Goal: Task Accomplishment & Management: Use online tool/utility

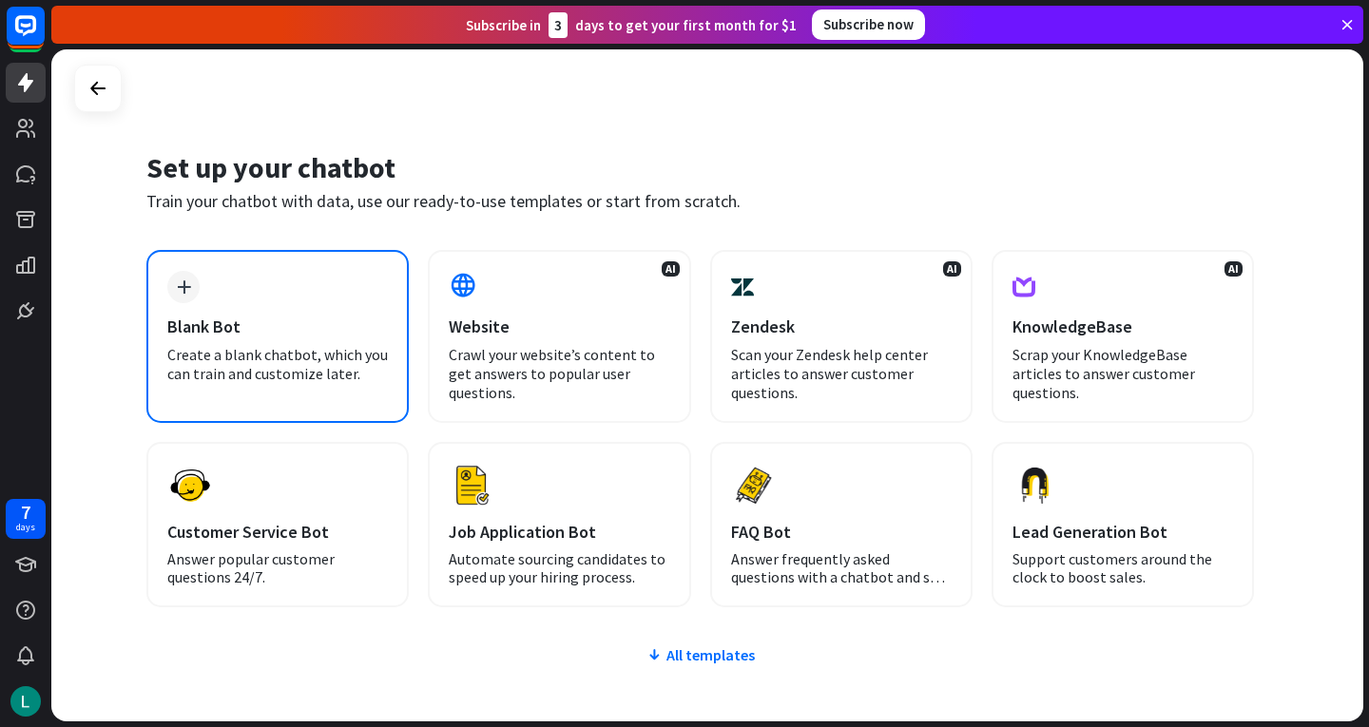
click at [264, 332] on div "Blank Bot" at bounding box center [277, 327] width 221 height 22
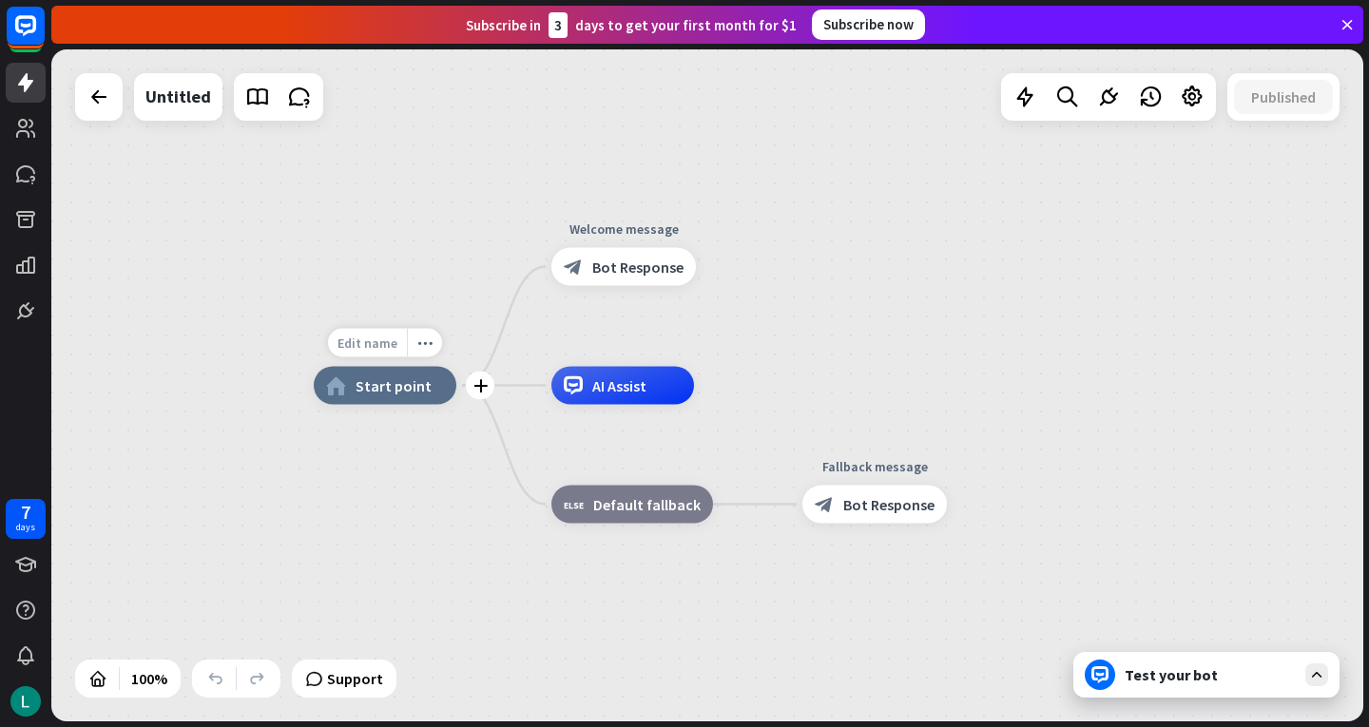
click at [353, 348] on span "Edit name" at bounding box center [367, 343] width 60 height 17
click at [905, 354] on div "home_2 Start point Welcome message block_bot_response Bot Response AI Assist bl…" at bounding box center [707, 385] width 1312 height 672
drag, startPoint x: 546, startPoint y: 21, endPoint x: 627, endPoint y: 38, distance: 83.5
click at [620, 29] on div "Subscribe [DATE] to get your first month for $1" at bounding box center [631, 25] width 331 height 26
click at [646, 87] on div "home_2 Start point Welcome message block_bot_response Bot Response AI Assist bl…" at bounding box center [707, 385] width 1312 height 672
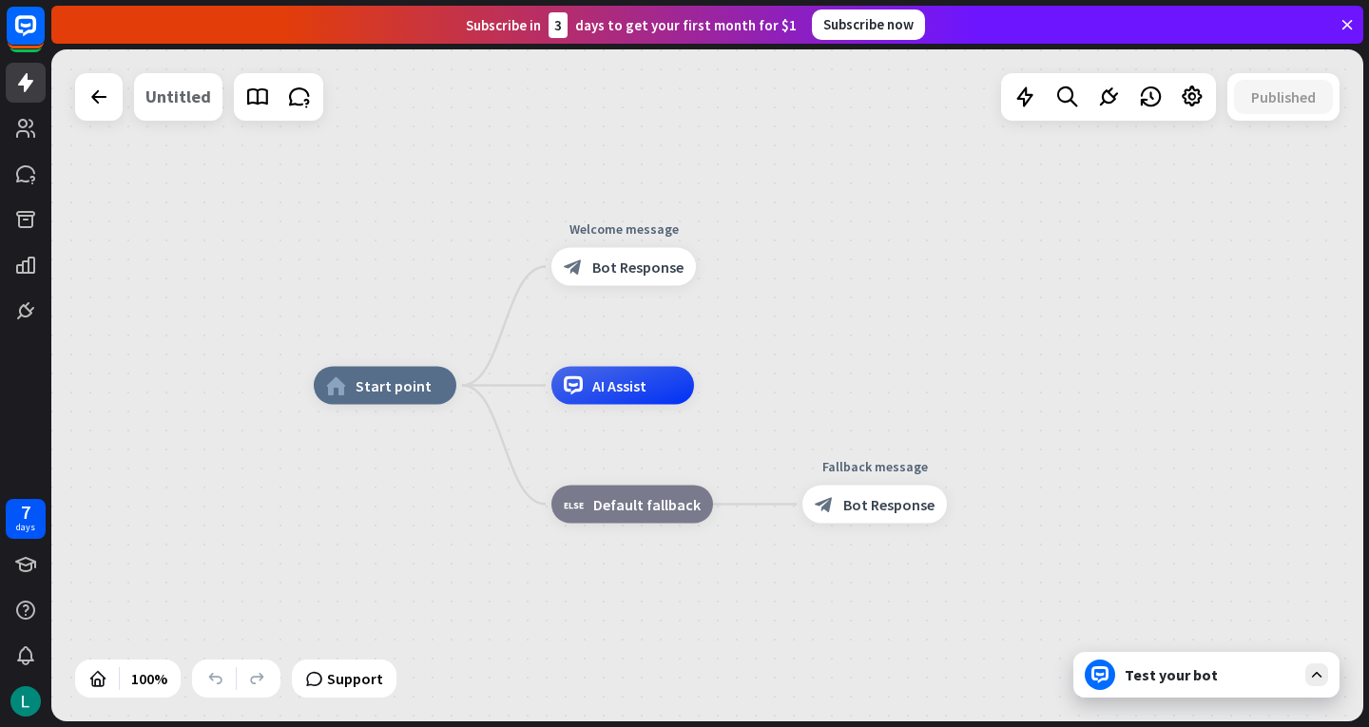
click at [174, 103] on div "Untitled" at bounding box center [178, 97] width 66 height 48
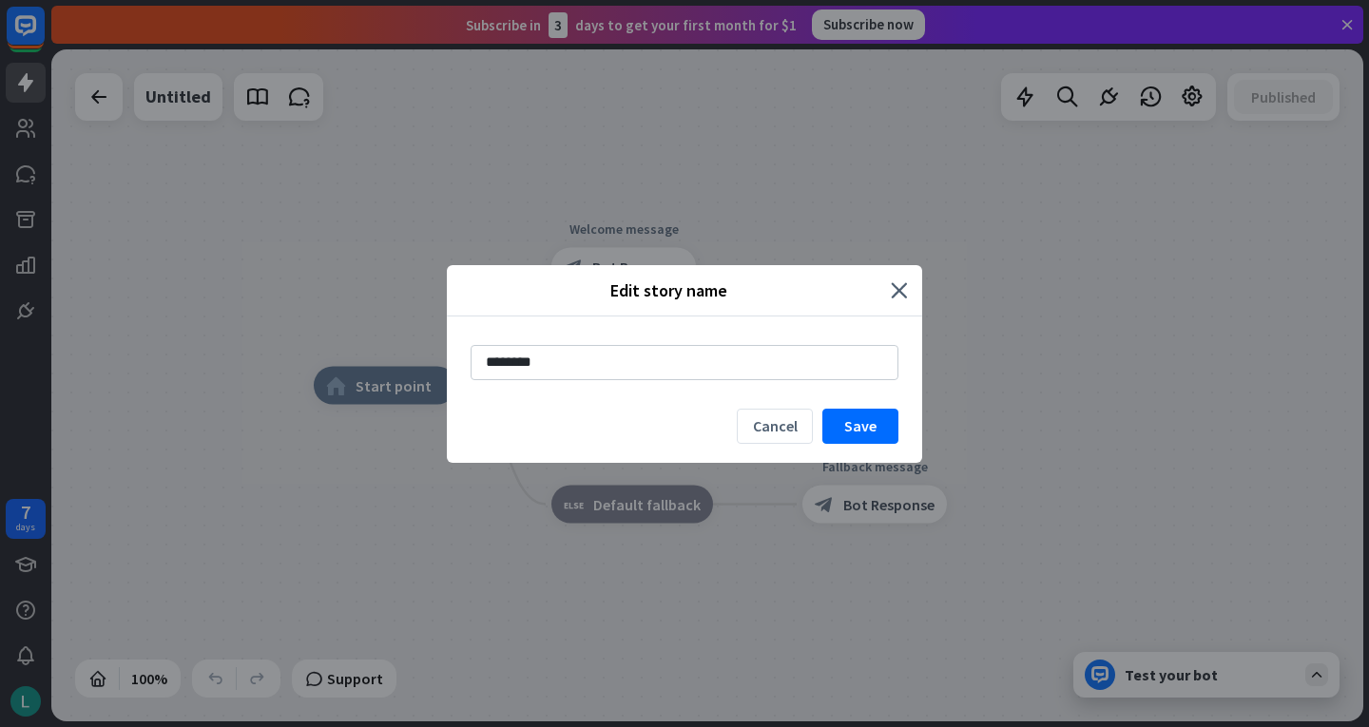
drag, startPoint x: 557, startPoint y: 363, endPoint x: 398, endPoint y: 364, distance: 158.7
click at [411, 364] on div "Edit story name close ******** Cancel Save" at bounding box center [684, 363] width 1369 height 727
type input "******"
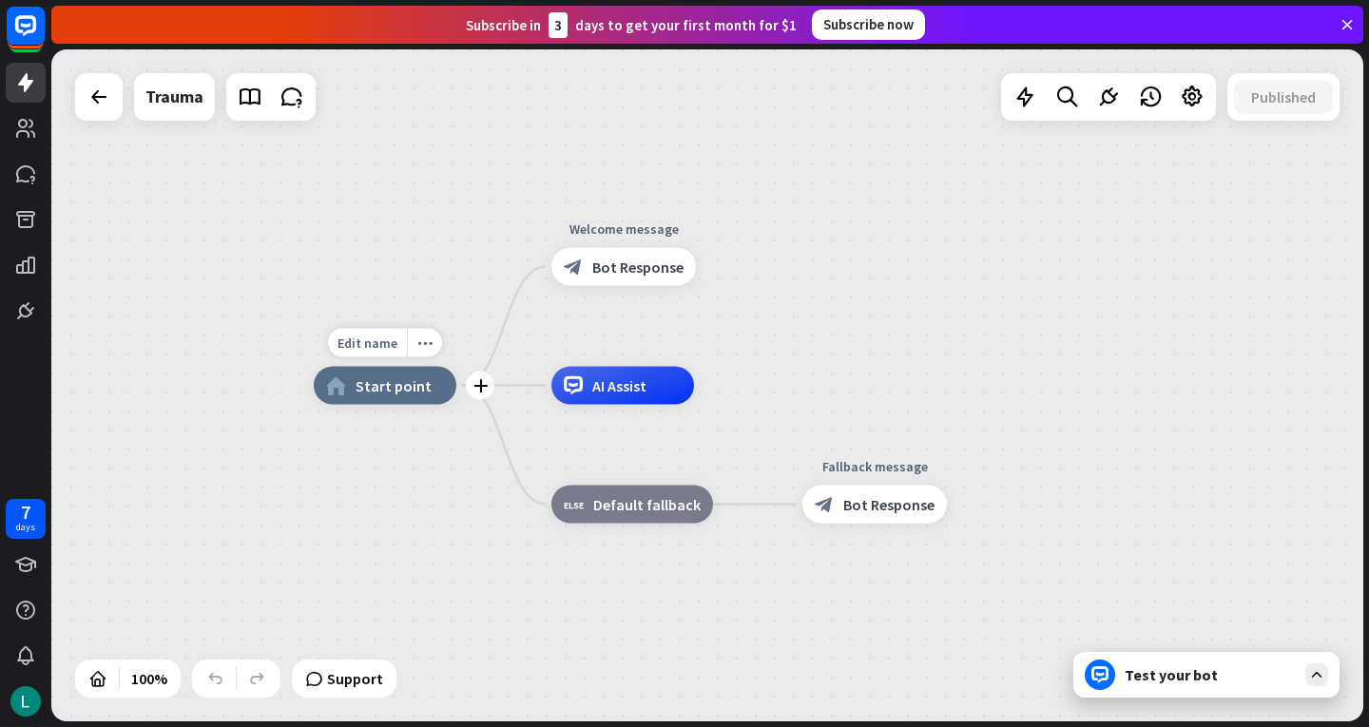
click at [436, 396] on div "home_2 Start point" at bounding box center [385, 386] width 143 height 38
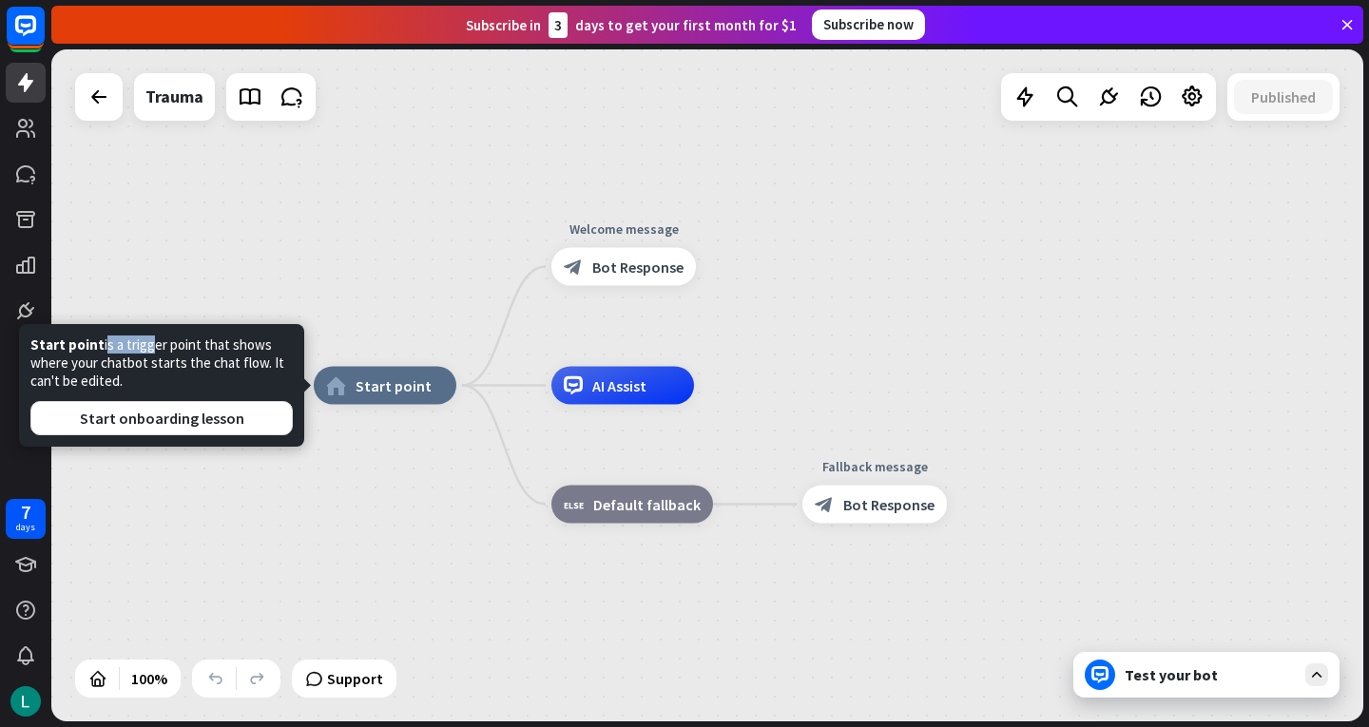
click at [148, 350] on div "Start point is a trigger point that shows where your chatbot starts the chat fl…" at bounding box center [161, 386] width 262 height 100
click at [154, 398] on div "Start point is a trigger point that shows where your chatbot starts the chat fl…" at bounding box center [161, 386] width 262 height 100
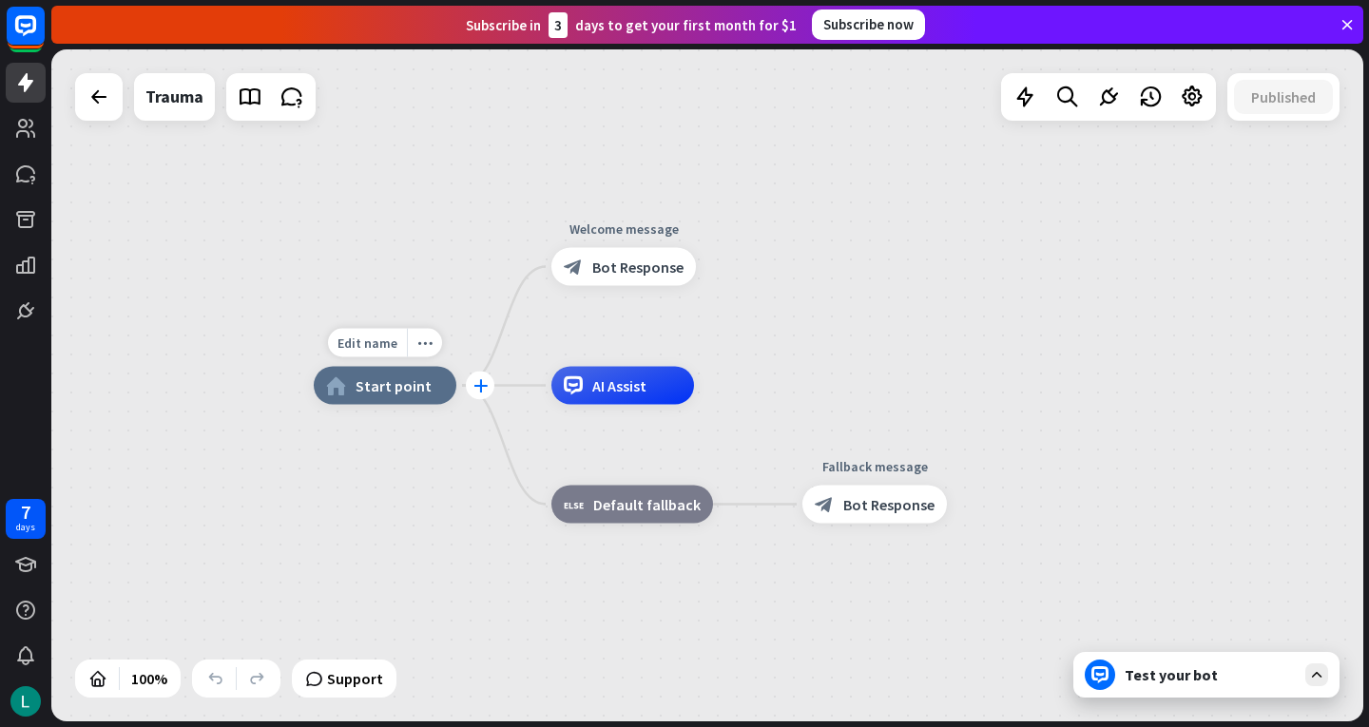
click at [484, 398] on div "plus" at bounding box center [480, 386] width 29 height 29
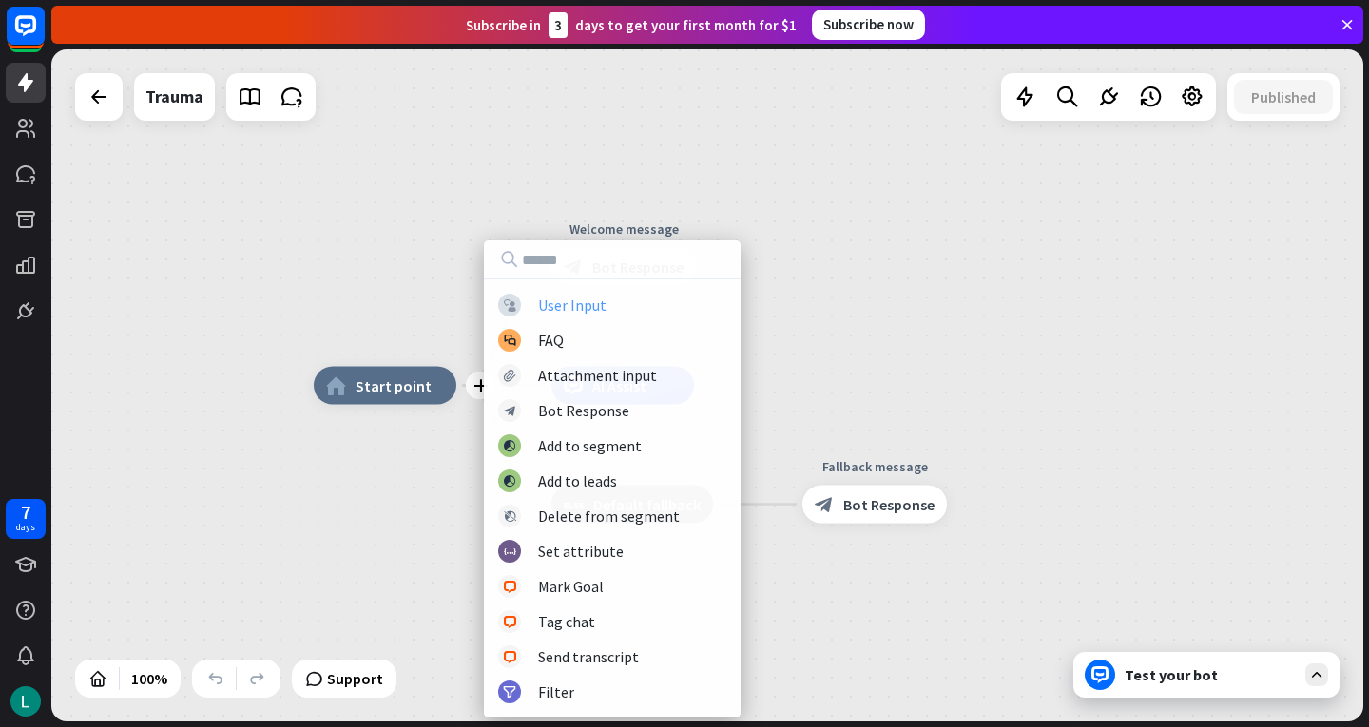
click at [550, 310] on div "User Input" at bounding box center [572, 305] width 68 height 19
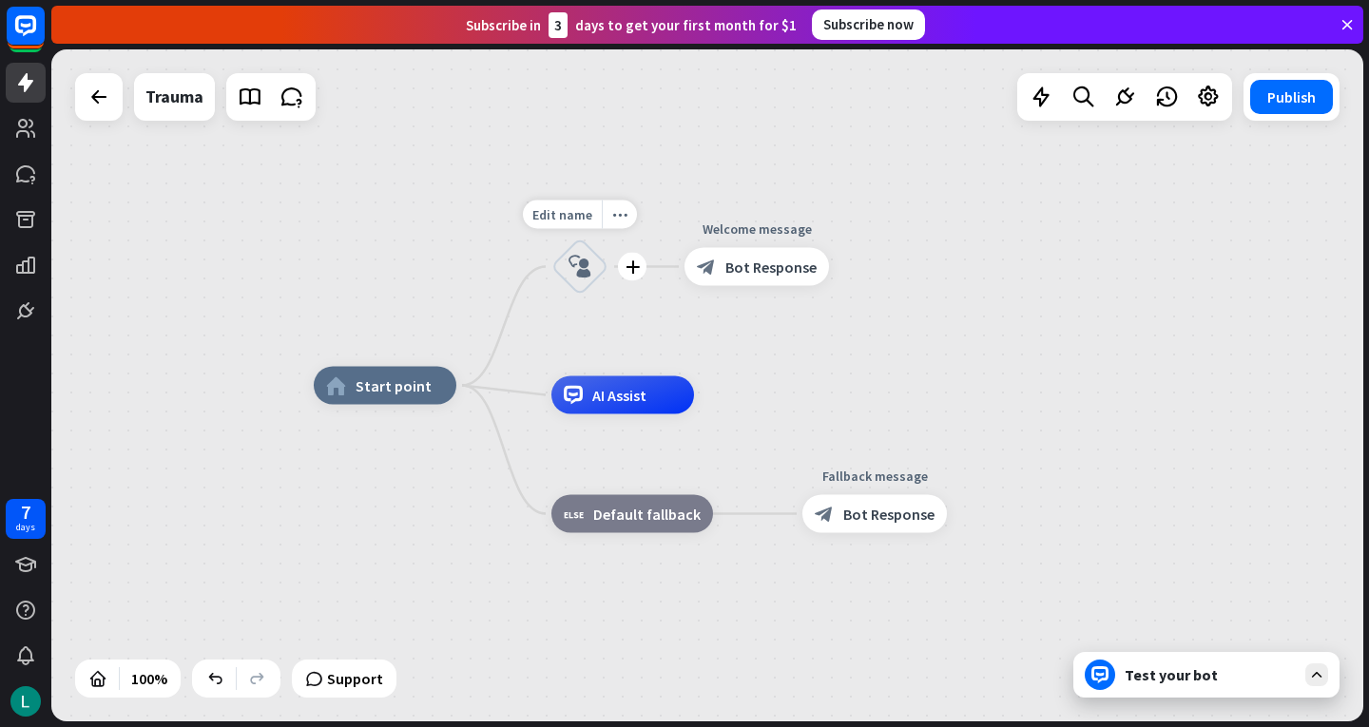
click at [608, 239] on div "Edit name more_horiz plus block_user_input" at bounding box center [579, 267] width 57 height 57
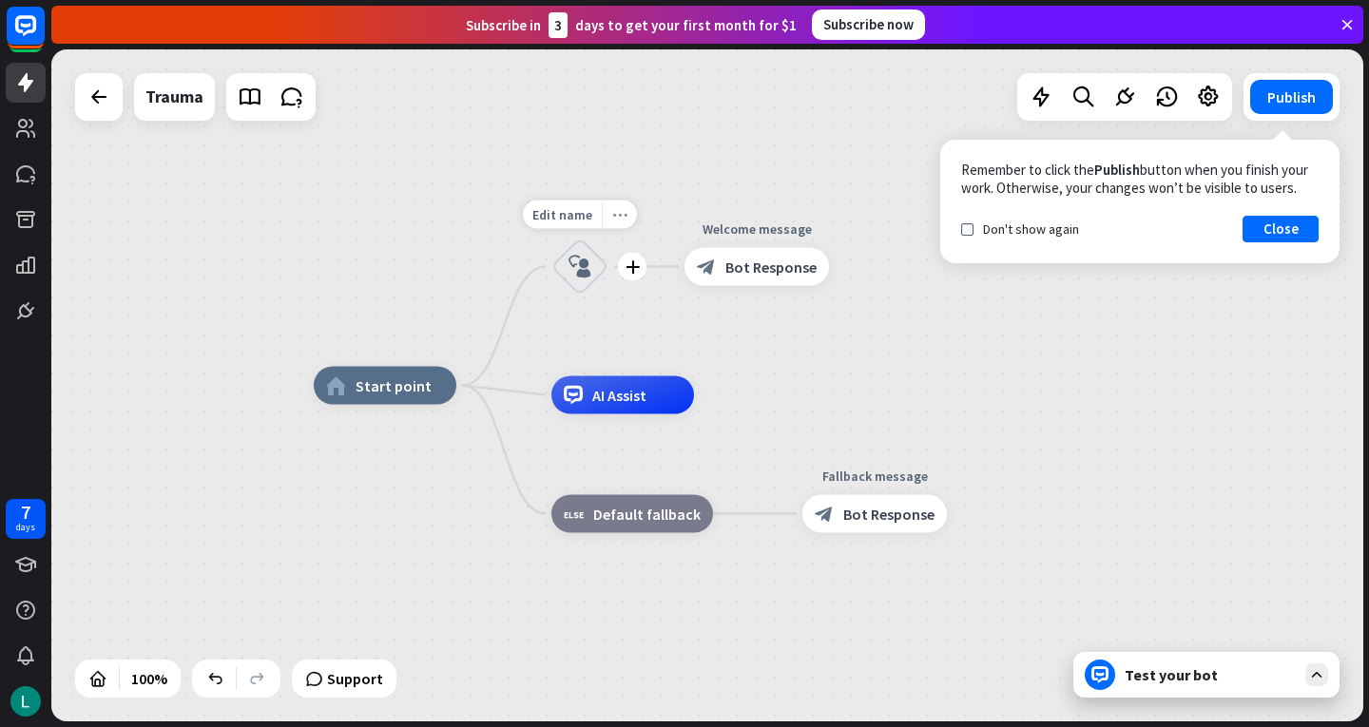
click at [613, 221] on div "more_horiz" at bounding box center [619, 215] width 35 height 29
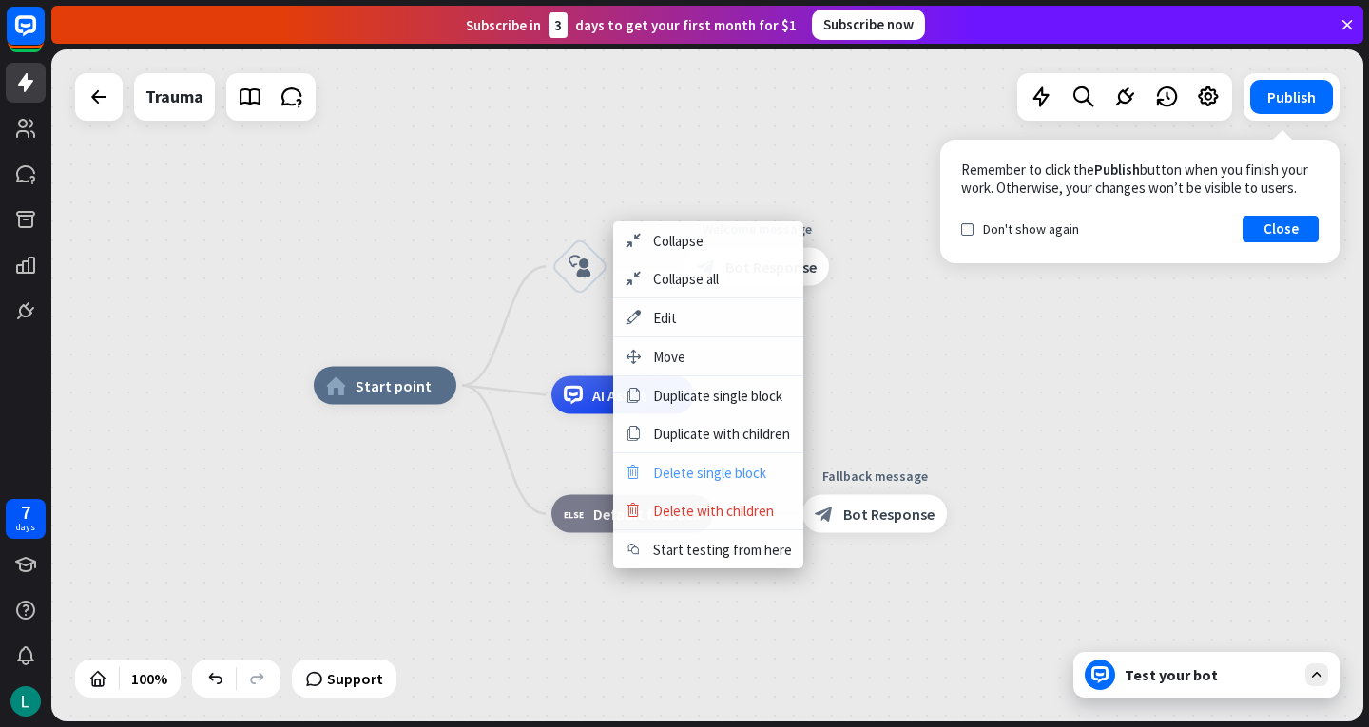
click at [715, 477] on span "Delete single block" at bounding box center [709, 473] width 113 height 18
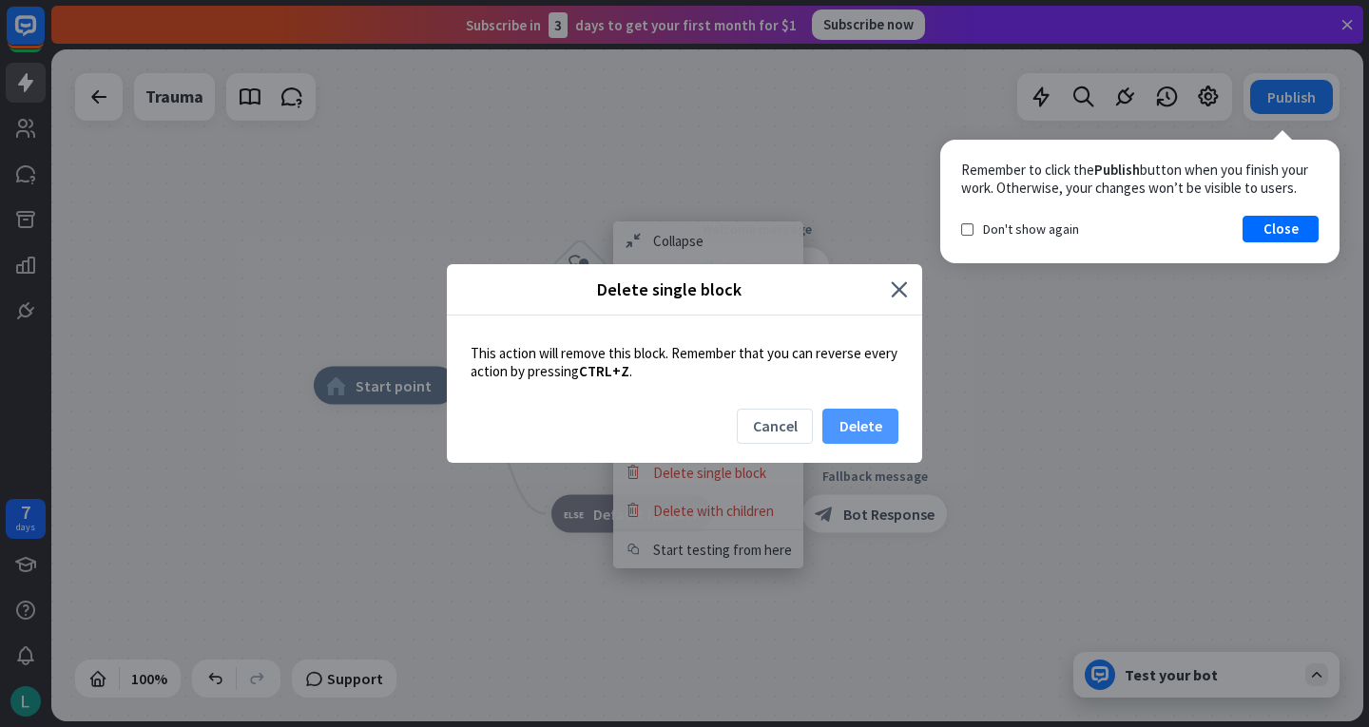
click at [841, 422] on button "Delete" at bounding box center [860, 426] width 76 height 35
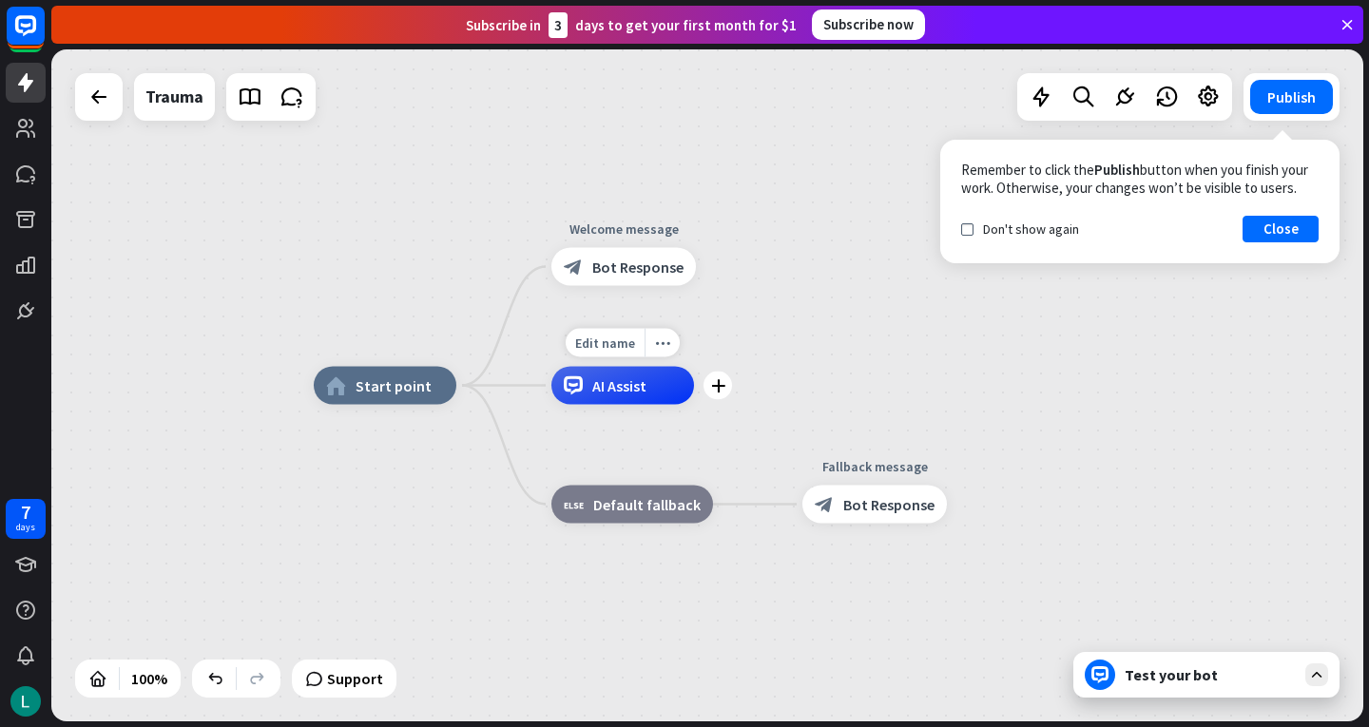
click at [662, 395] on div "AI Assist" at bounding box center [622, 386] width 143 height 38
click at [401, 302] on div "home_2 Start point Welcome message block_bot_response Bot Response AI Assist bl…" at bounding box center [707, 385] width 1312 height 672
click at [388, 398] on div "home_2 Start point" at bounding box center [385, 386] width 143 height 38
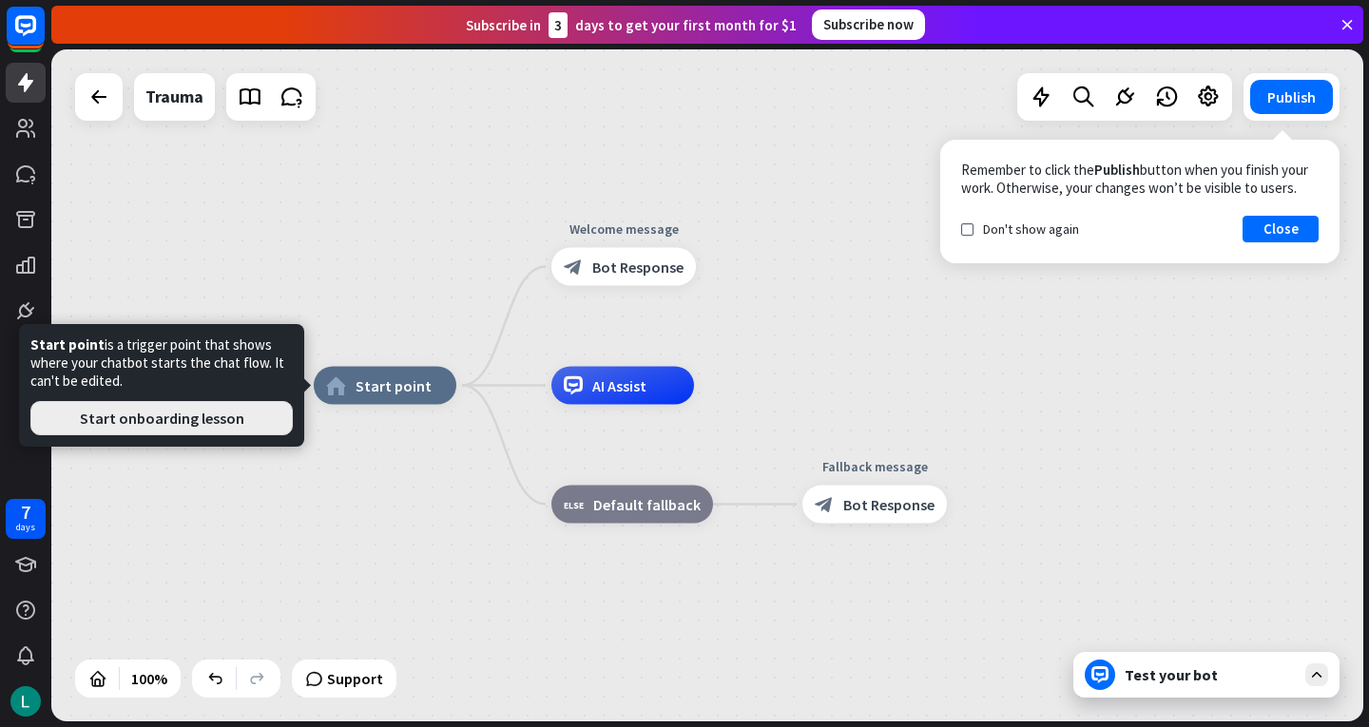
click at [201, 418] on button "Start onboarding lesson" at bounding box center [161, 418] width 262 height 34
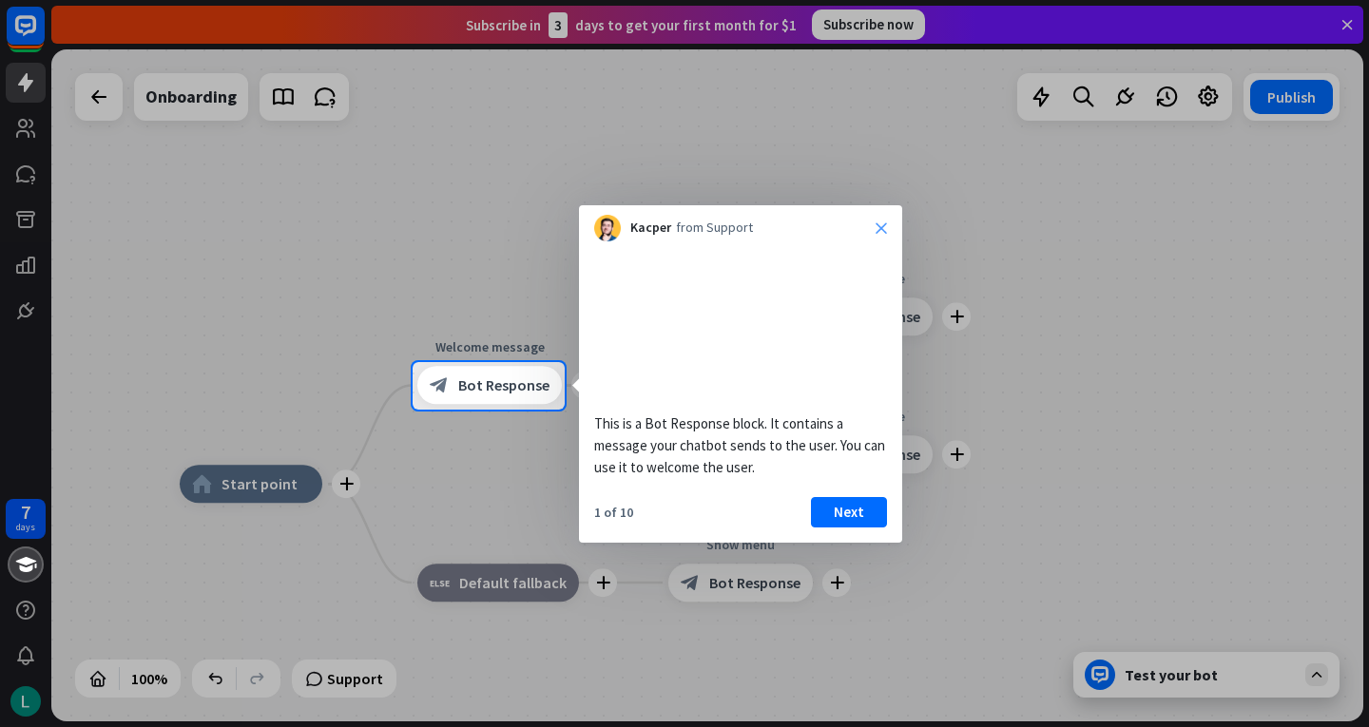
click at [878, 229] on icon "close" at bounding box center [880, 227] width 11 height 11
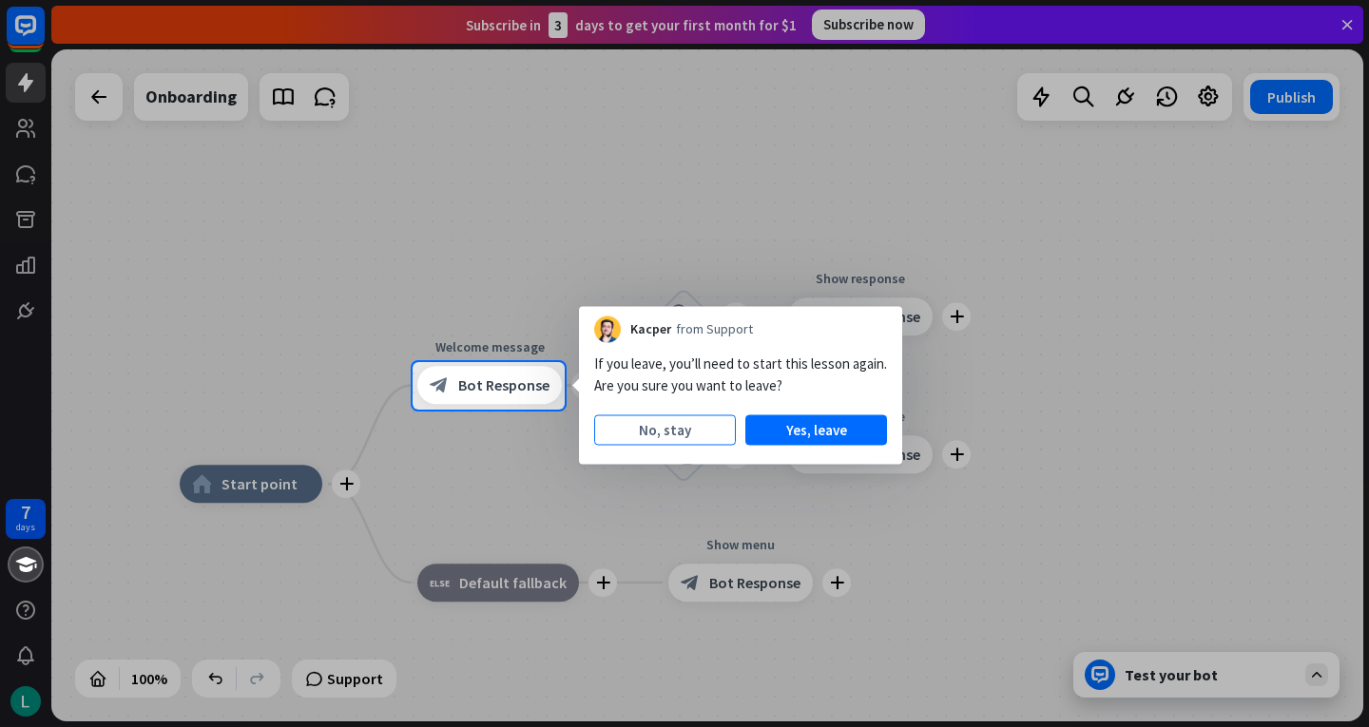
click at [661, 429] on button "No, stay" at bounding box center [665, 430] width 142 height 30
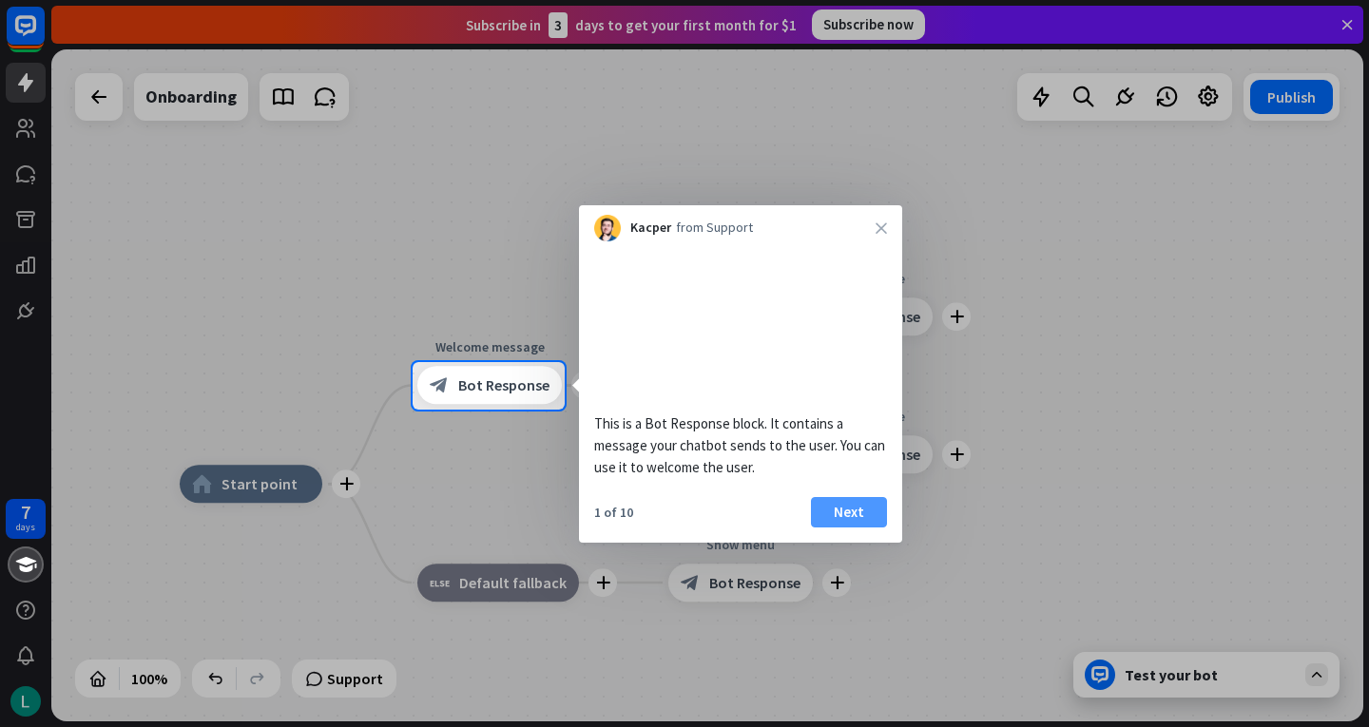
click at [848, 528] on button "Next" at bounding box center [849, 512] width 76 height 30
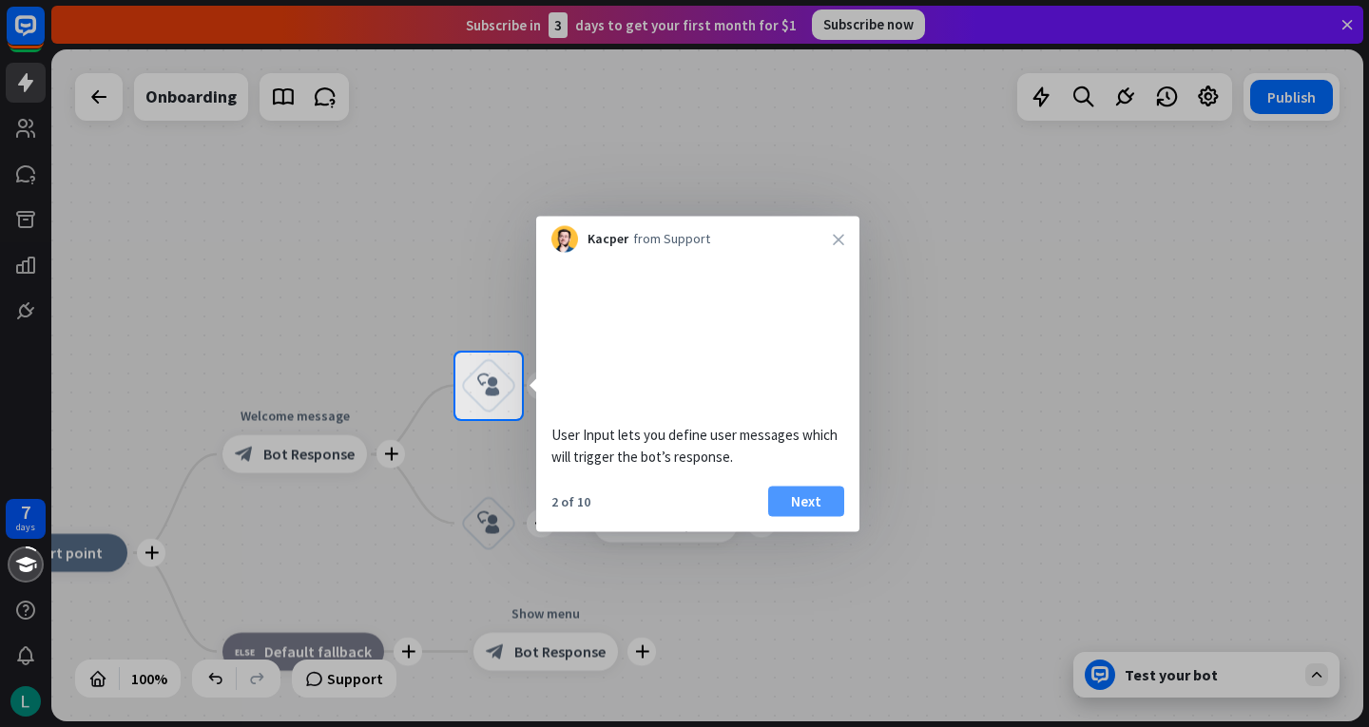
click at [806, 516] on button "Next" at bounding box center [806, 501] width 76 height 30
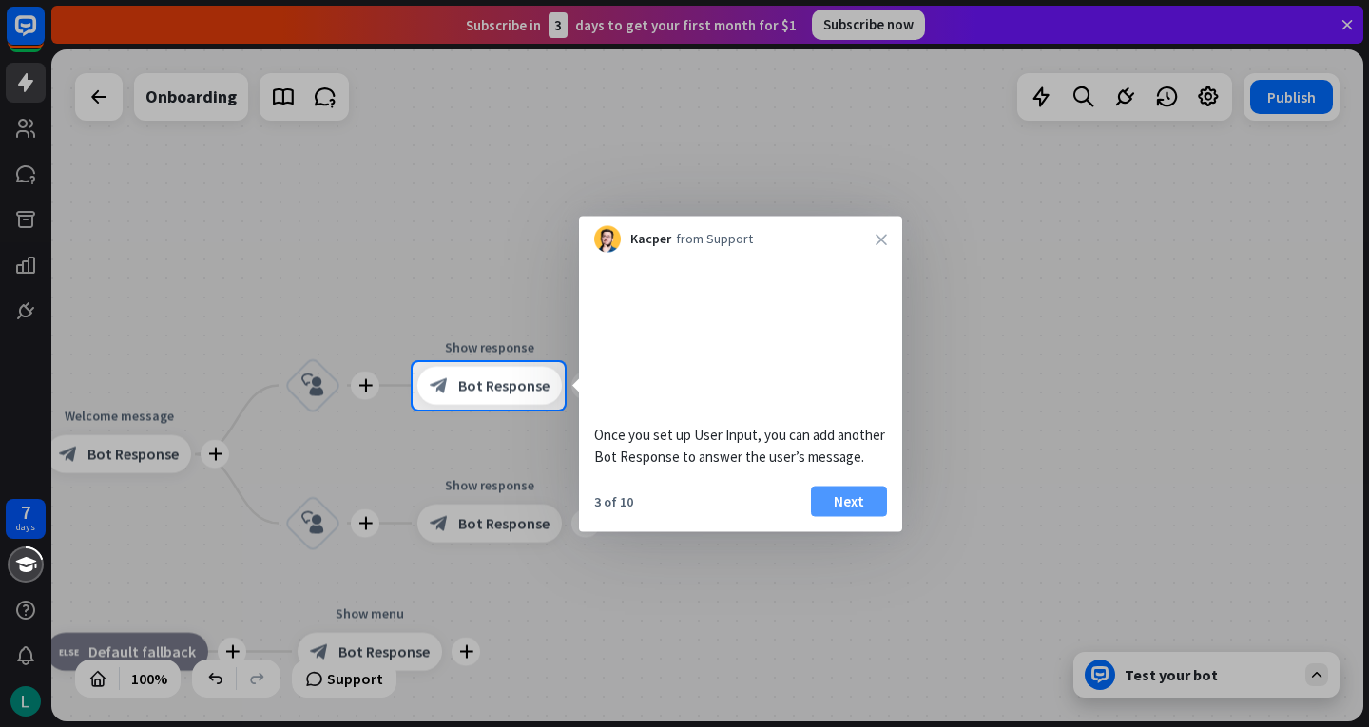
click at [837, 516] on button "Next" at bounding box center [849, 501] width 76 height 30
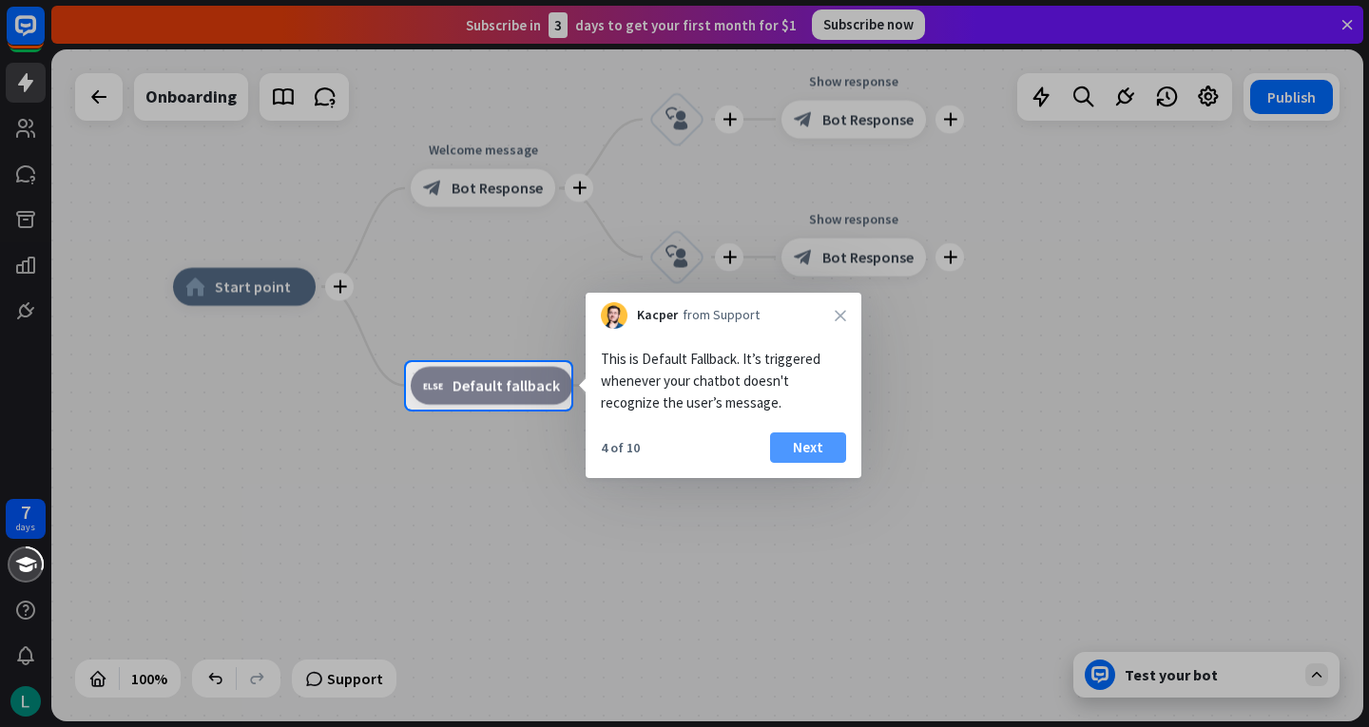
click at [825, 446] on button "Next" at bounding box center [808, 447] width 76 height 30
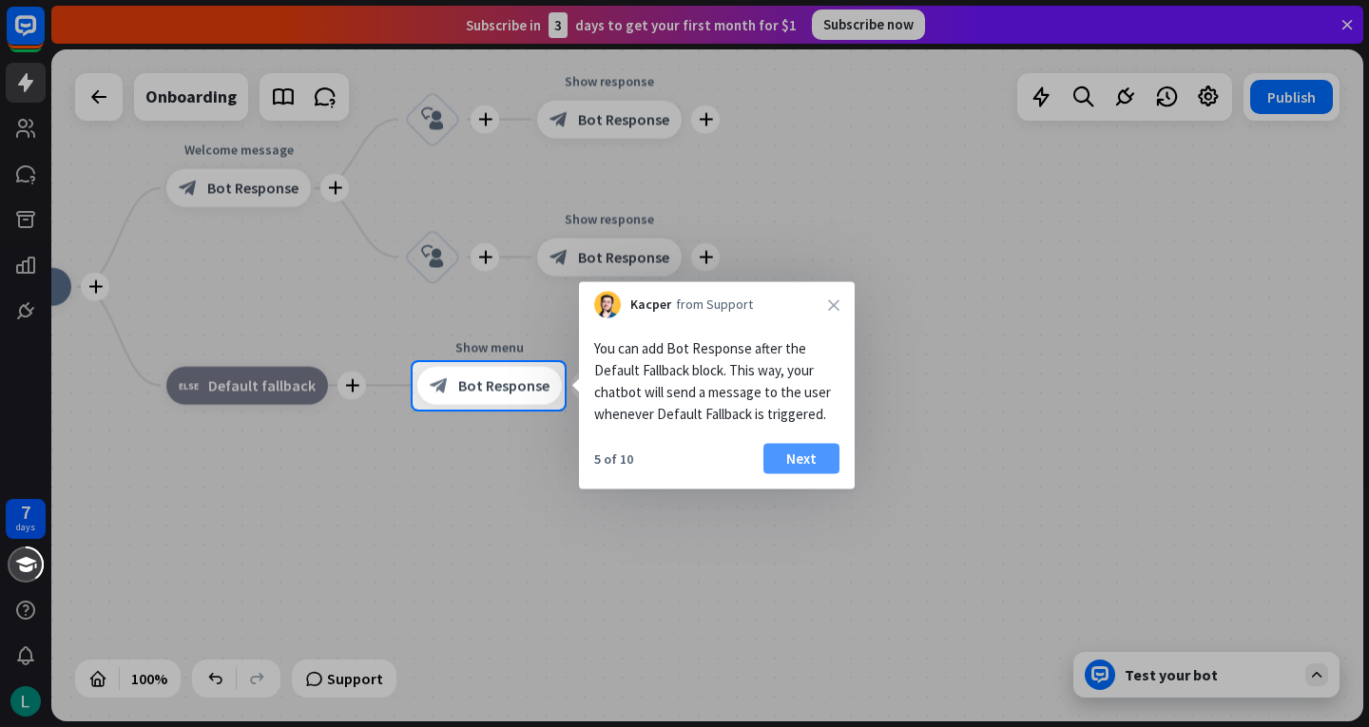
click at [805, 457] on button "Next" at bounding box center [801, 459] width 76 height 30
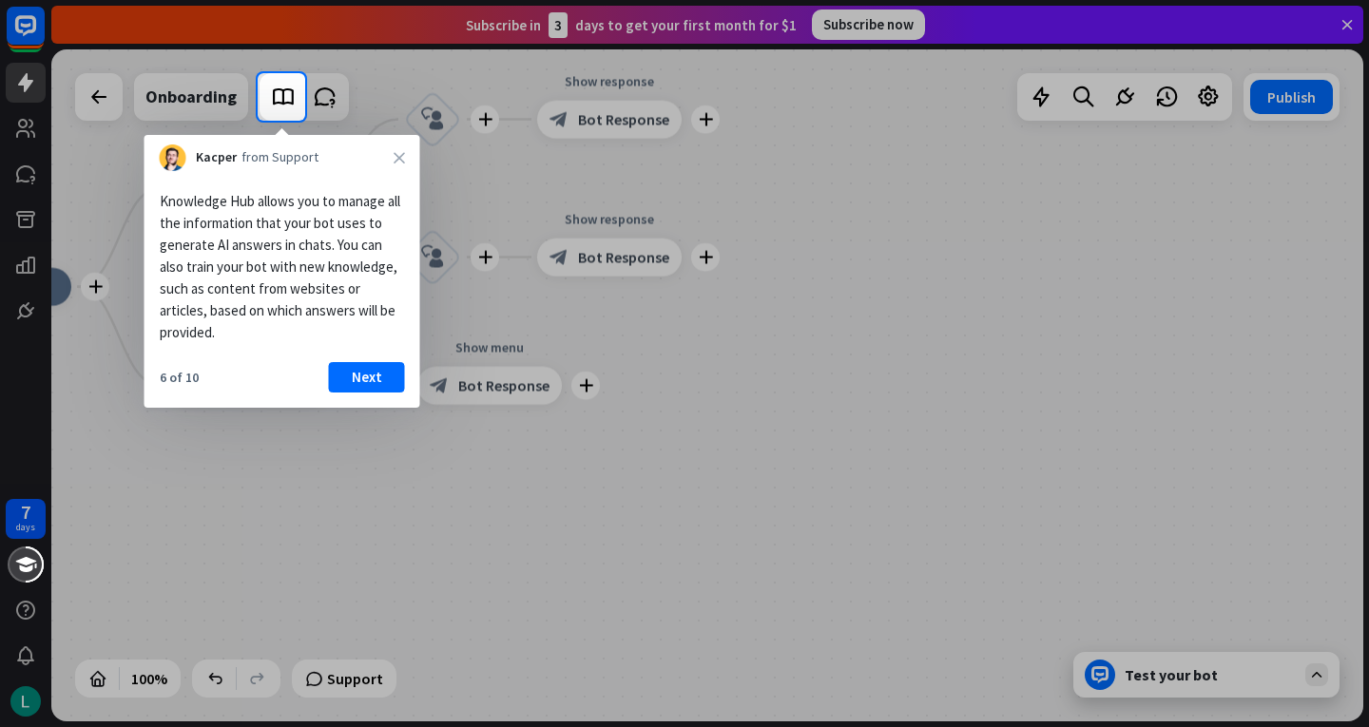
drag, startPoint x: 290, startPoint y: 208, endPoint x: 314, endPoint y: 266, distance: 62.7
click at [307, 243] on div "Knowledge Hub allows you to manage all the information that your bot uses to ge…" at bounding box center [282, 266] width 245 height 153
click at [372, 383] on button "Next" at bounding box center [367, 377] width 76 height 30
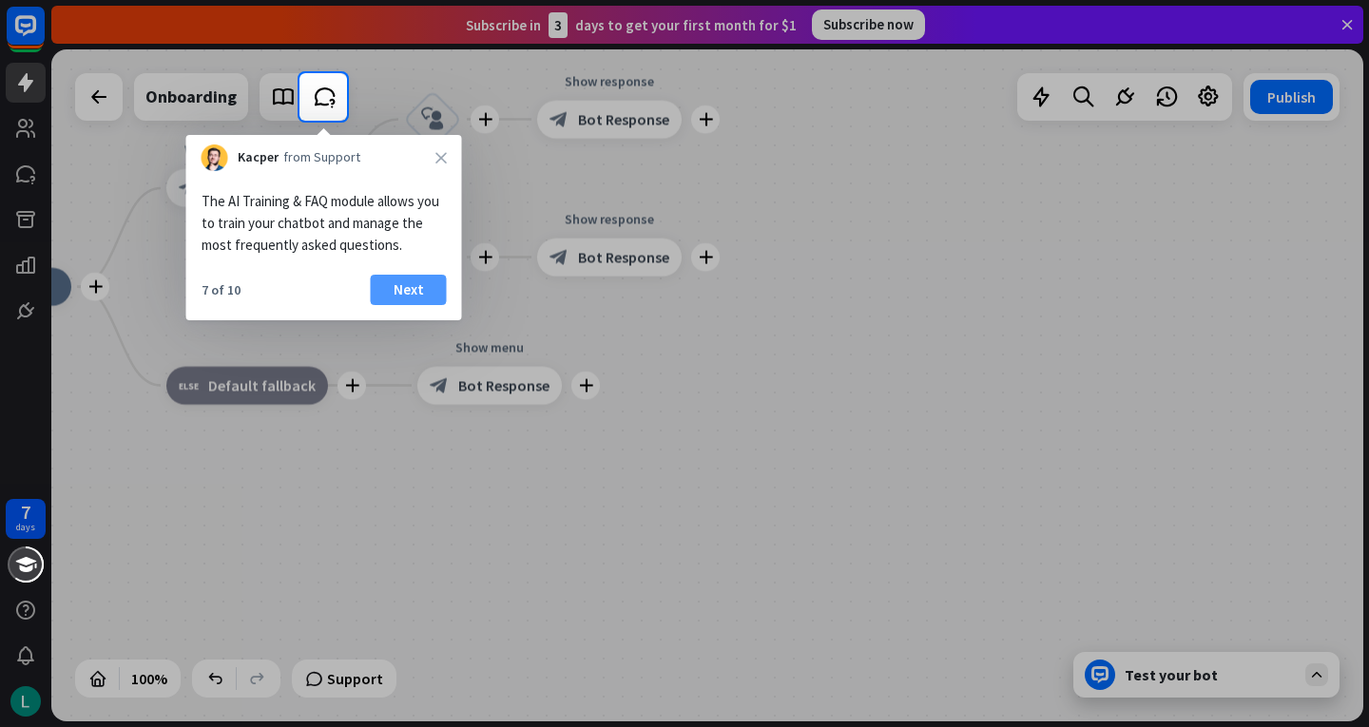
click at [407, 296] on button "Next" at bounding box center [409, 290] width 76 height 30
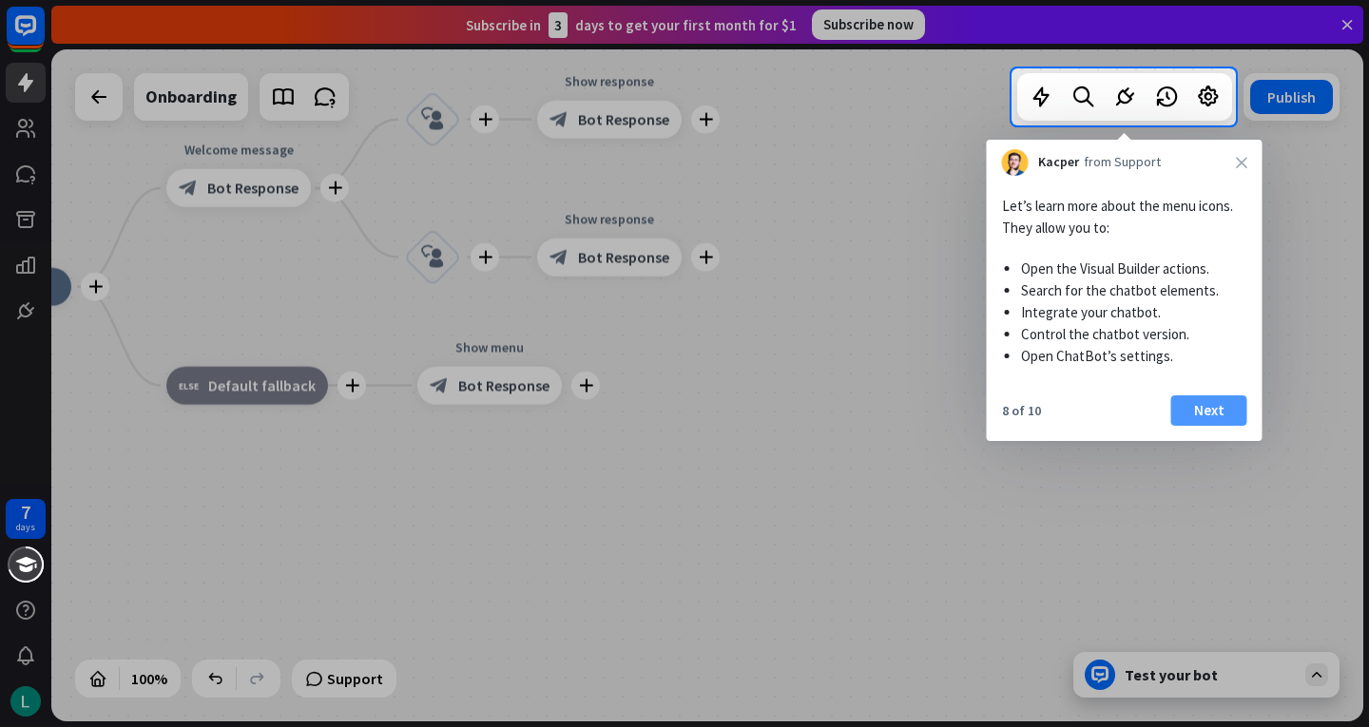
click at [1209, 411] on button "Next" at bounding box center [1209, 410] width 76 height 30
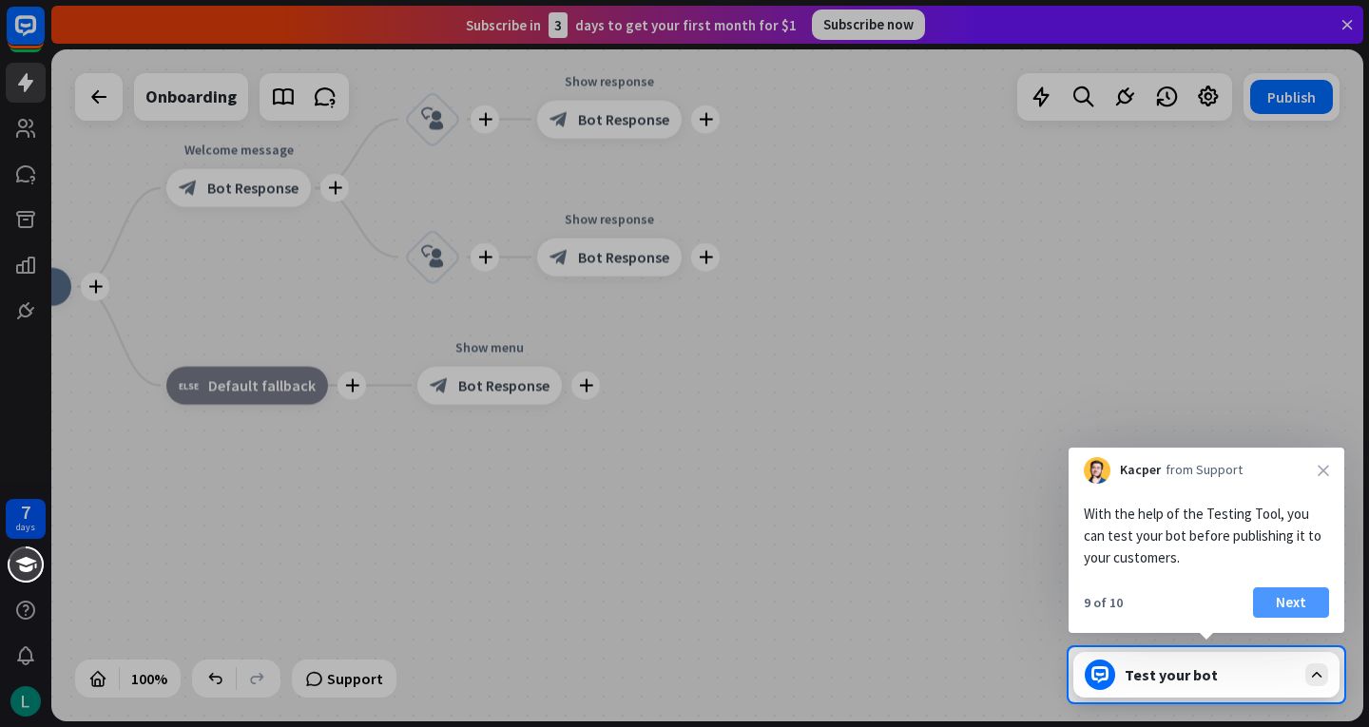
click at [1293, 602] on button "Next" at bounding box center [1291, 602] width 76 height 30
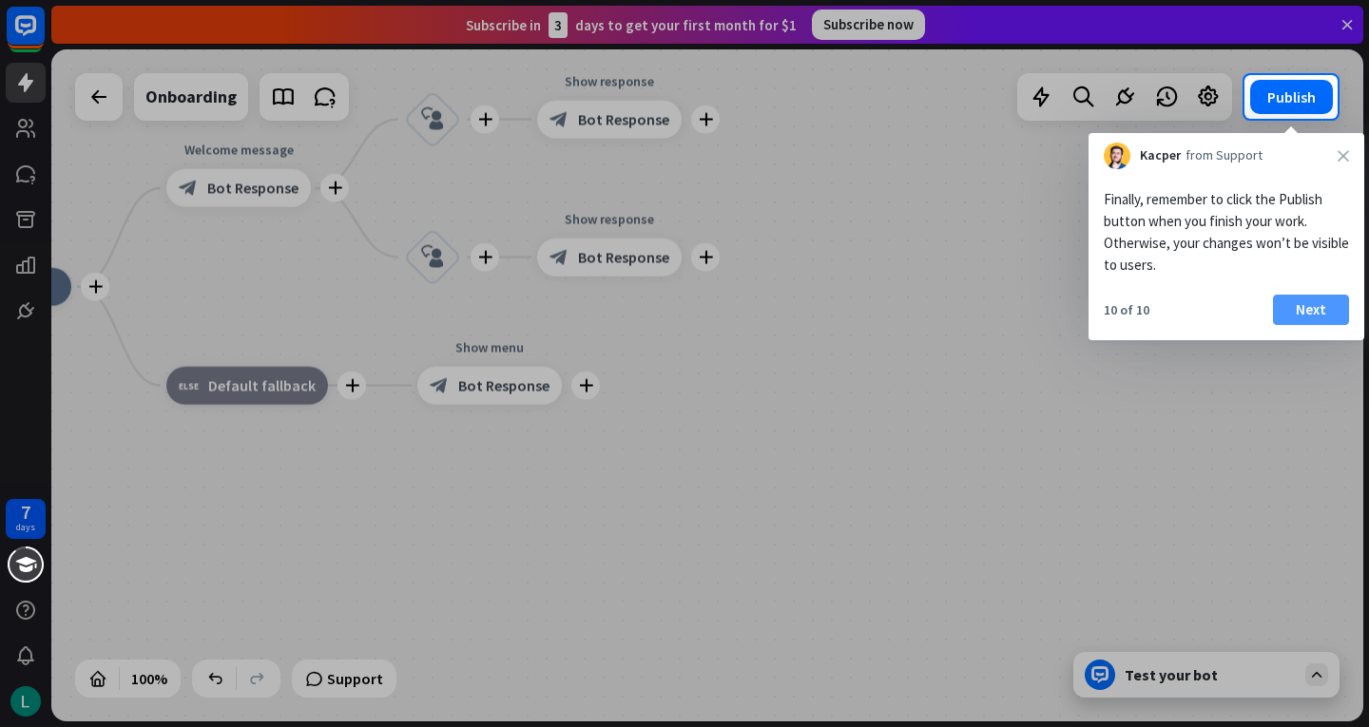
click at [1292, 310] on button "Next" at bounding box center [1311, 310] width 76 height 30
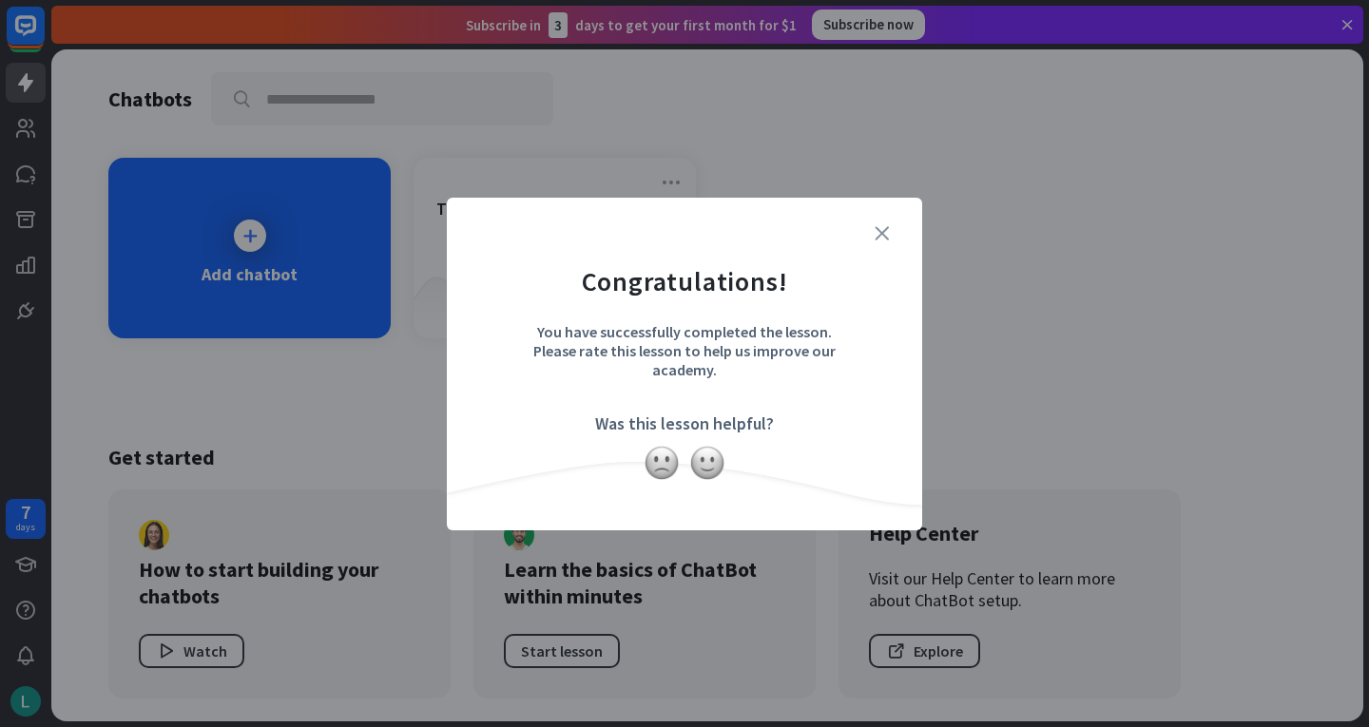
click at [882, 237] on icon "close" at bounding box center [881, 233] width 14 height 14
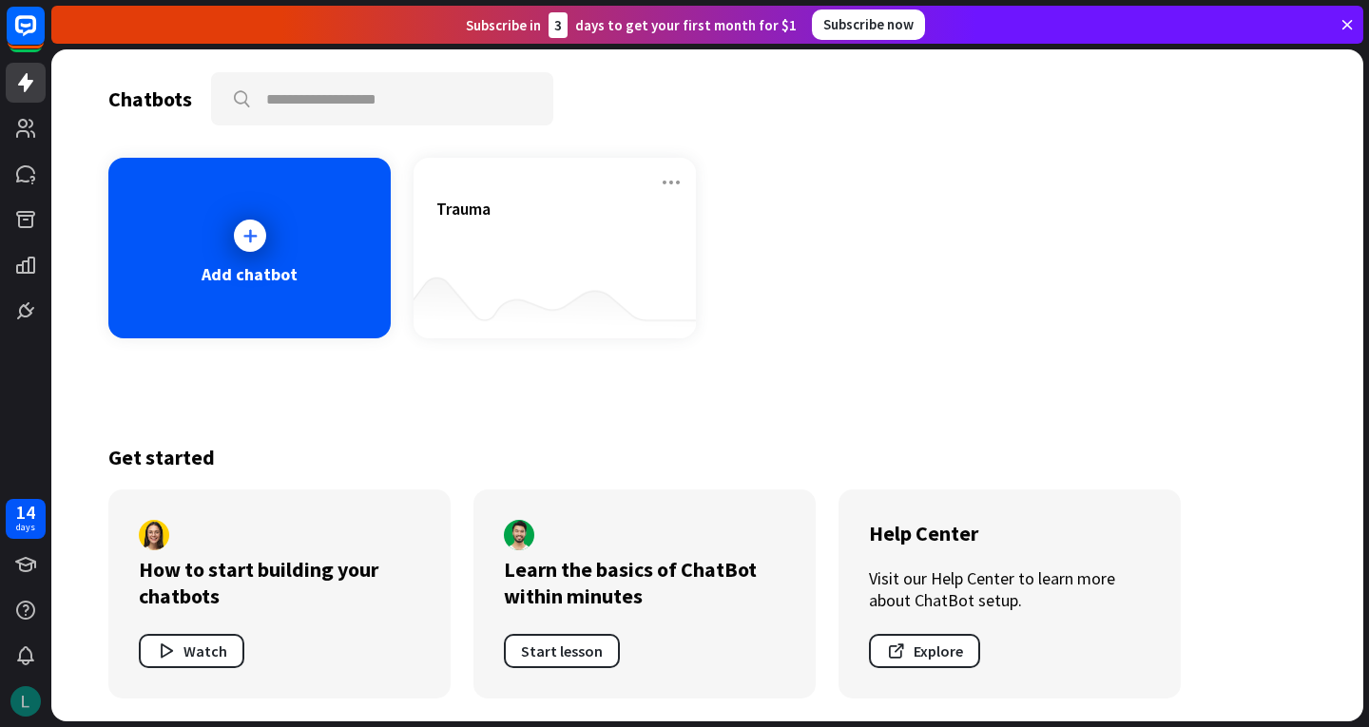
click at [33, 705] on img at bounding box center [25, 701] width 30 height 30
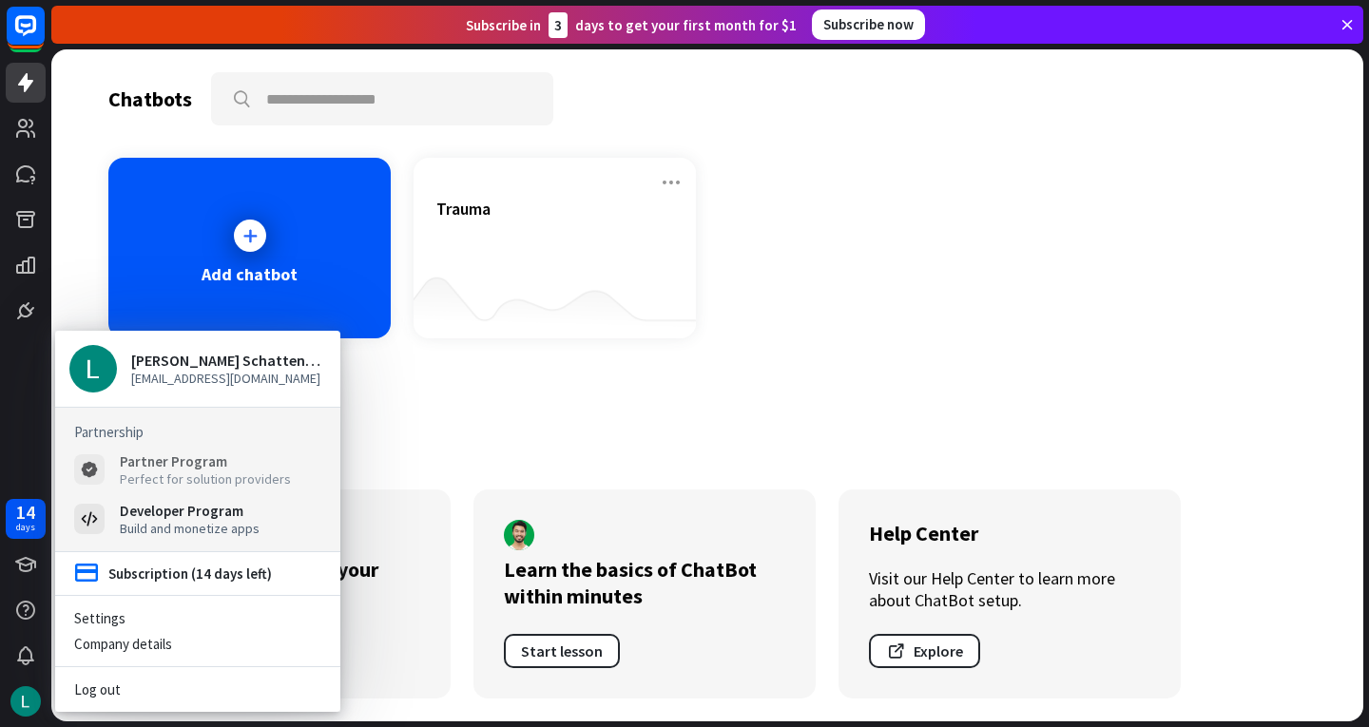
click at [158, 471] on div "Perfect for solution providers" at bounding box center [205, 478] width 171 height 17
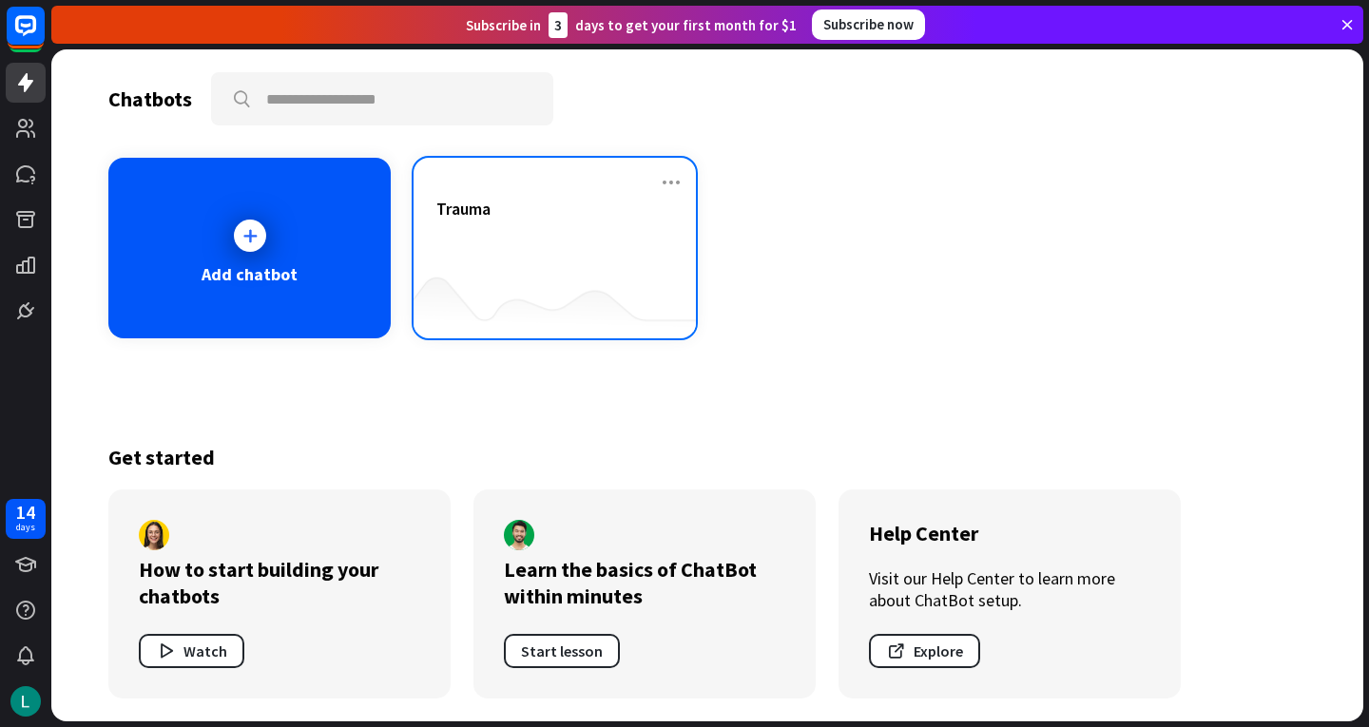
click at [516, 279] on div at bounding box center [554, 300] width 282 height 73
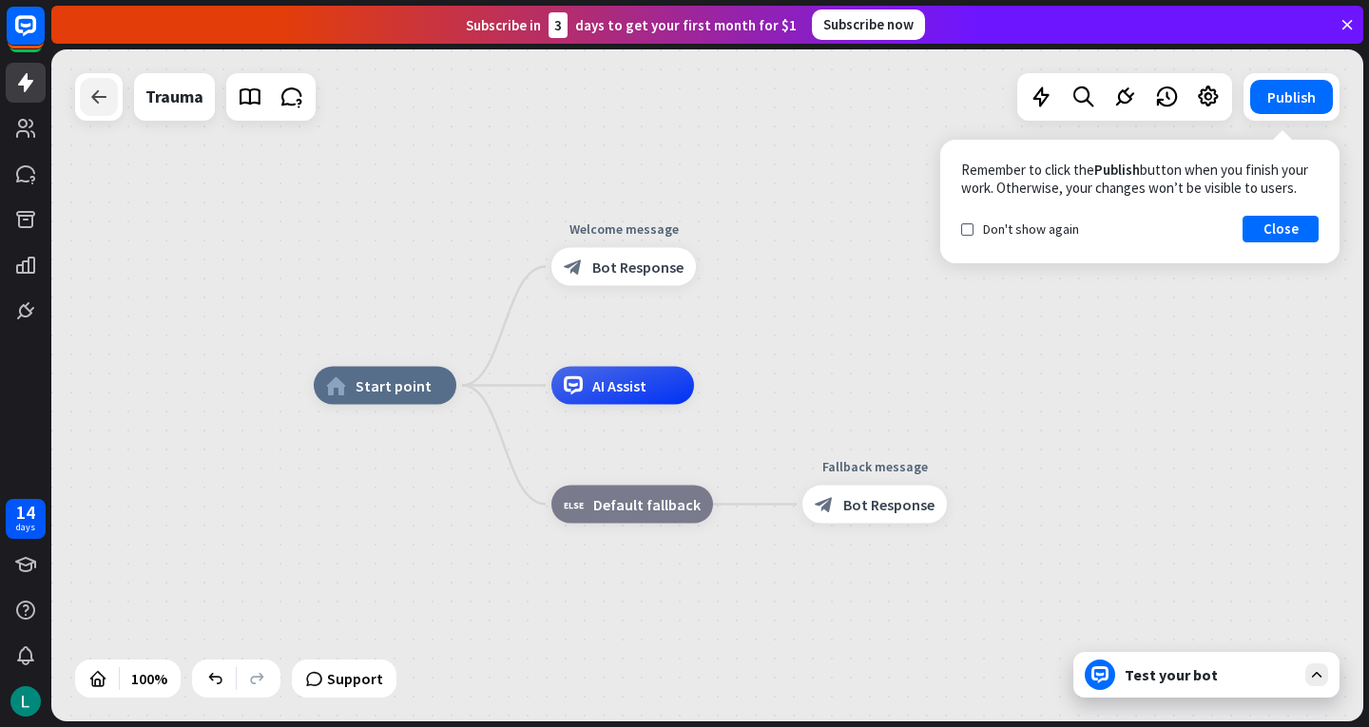
click at [104, 115] on div at bounding box center [99, 97] width 38 height 38
